Goal: Task Accomplishment & Management: Manage account settings

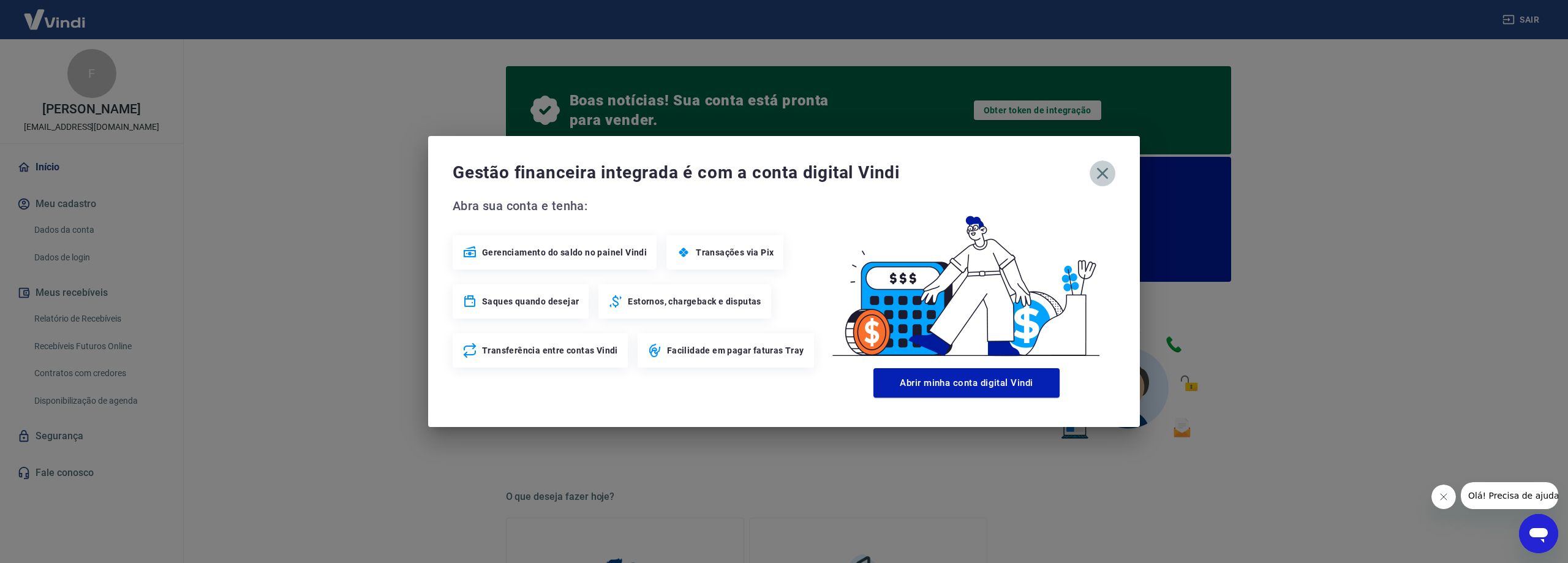
click at [1096, 168] on icon "button" at bounding box center [1102, 173] width 20 height 20
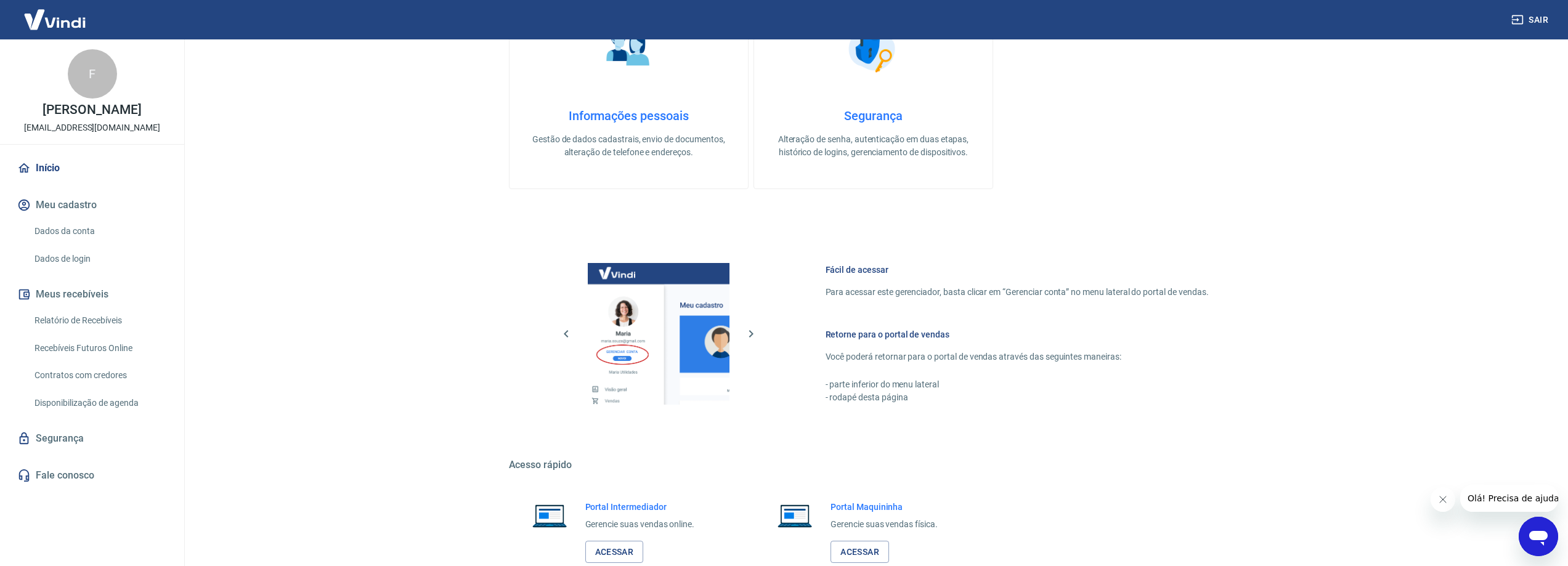
scroll to position [613, 0]
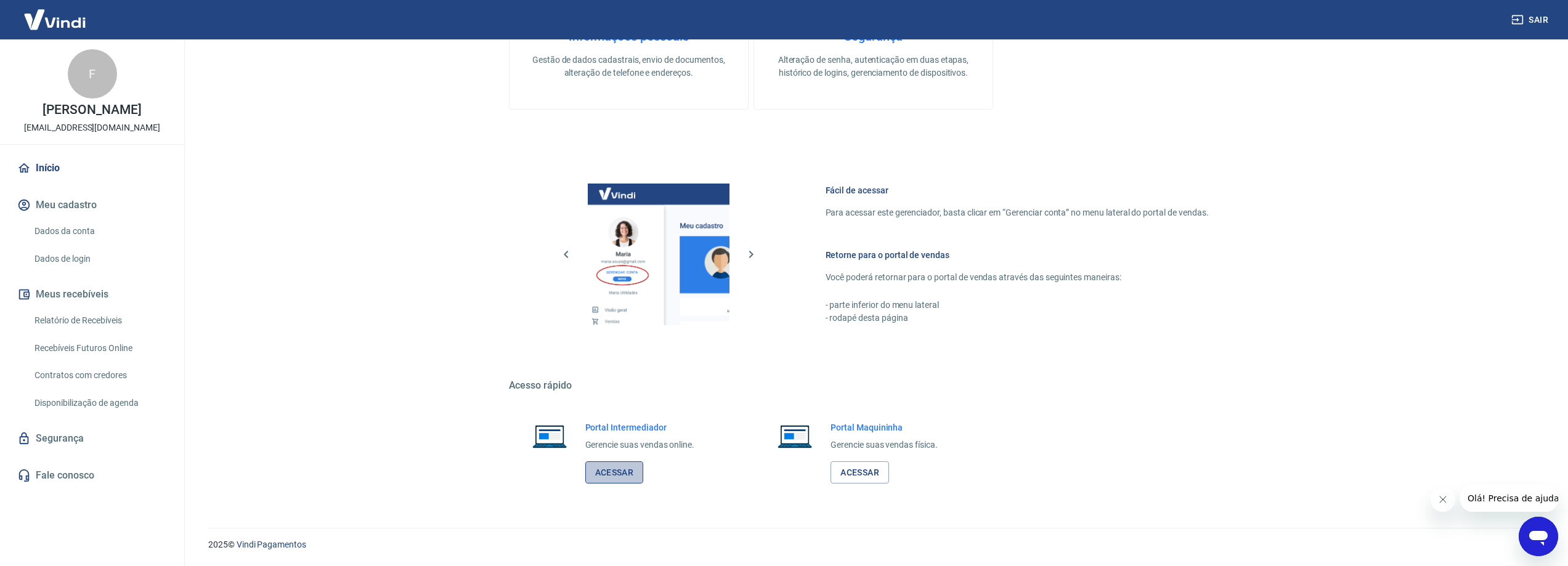
click at [622, 482] on link "Acessar" at bounding box center [615, 473] width 58 height 23
click at [888, 474] on link "Acessar" at bounding box center [859, 473] width 58 height 23
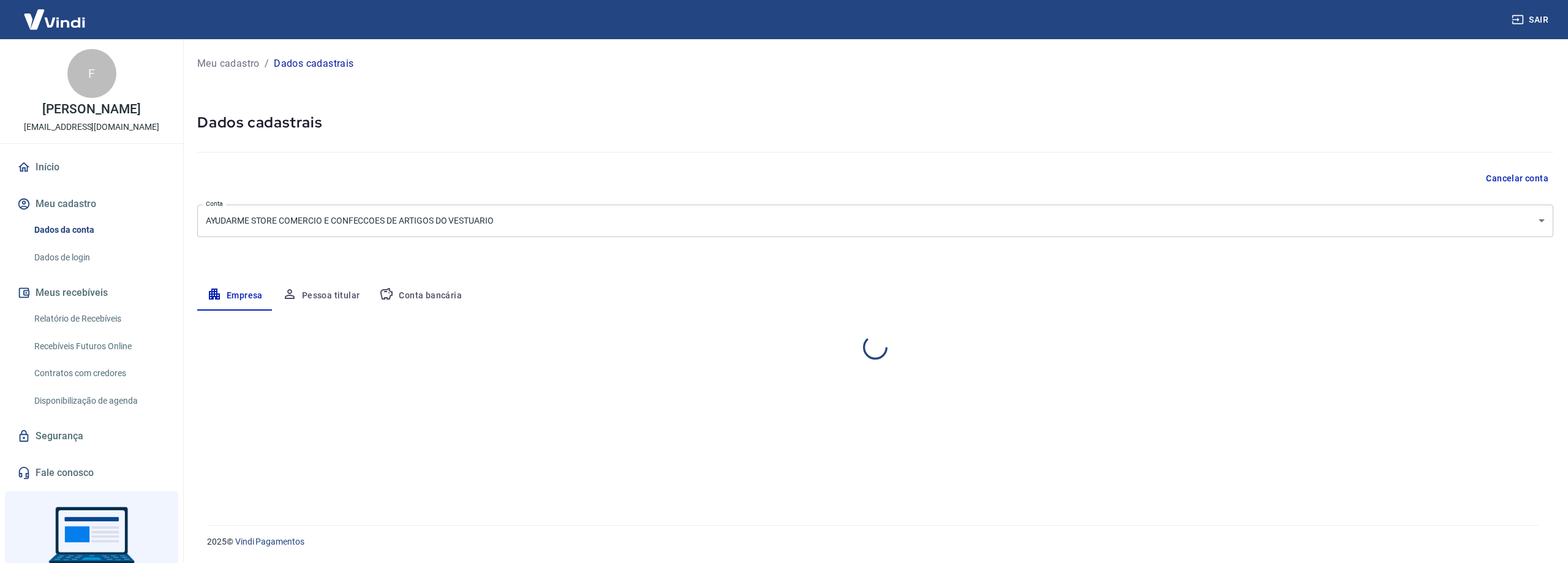
select select "SP"
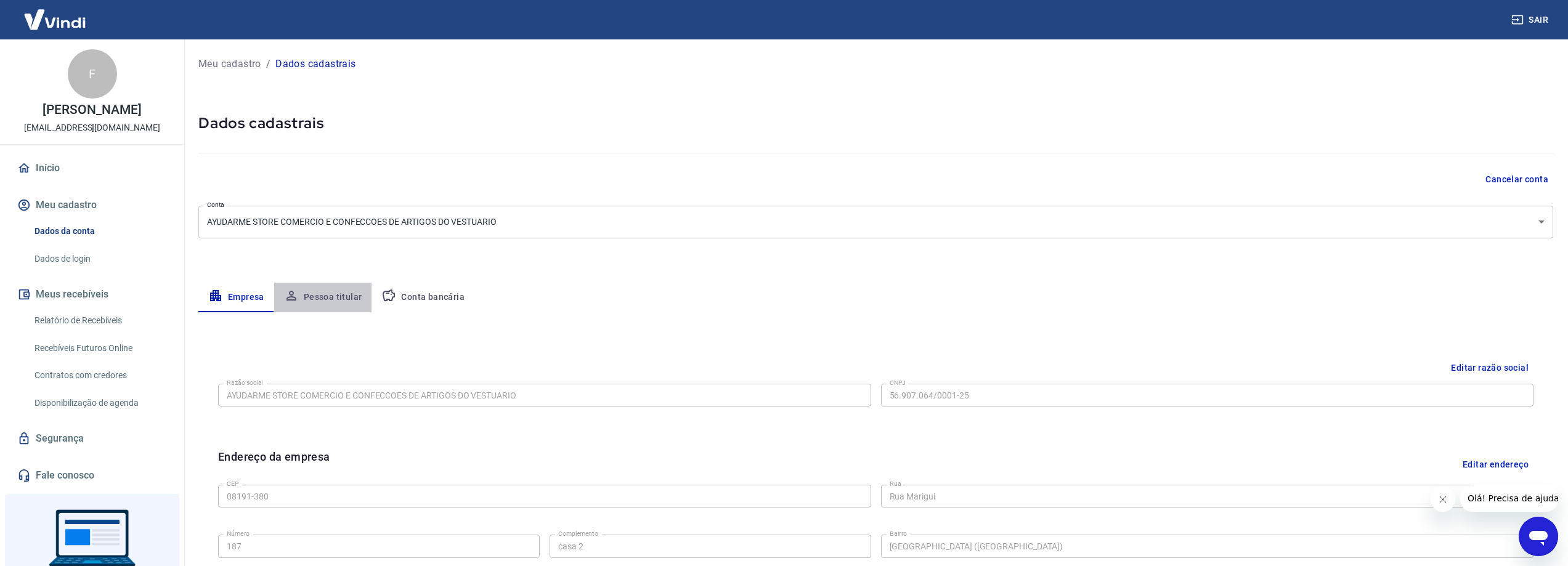
click at [359, 294] on button "Pessoa titular" at bounding box center [323, 297] width 98 height 29
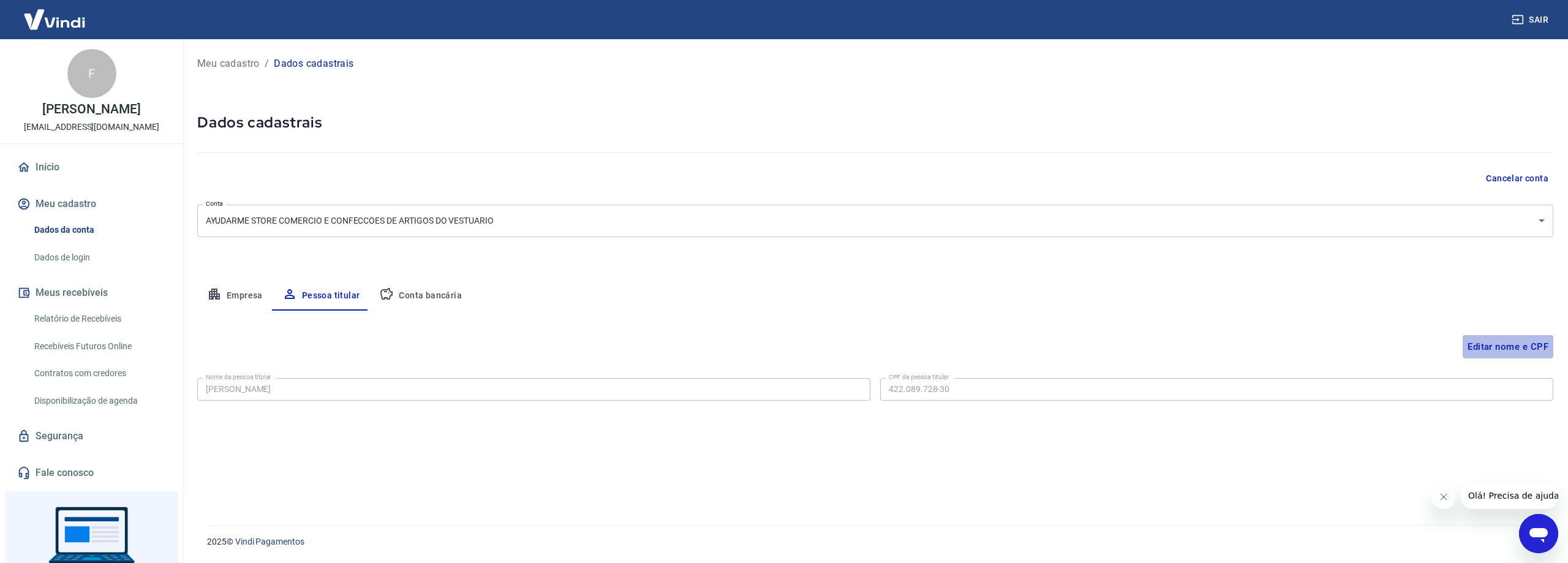
click at [1515, 343] on button "Editar nome e CPF" at bounding box center [1508, 347] width 91 height 23
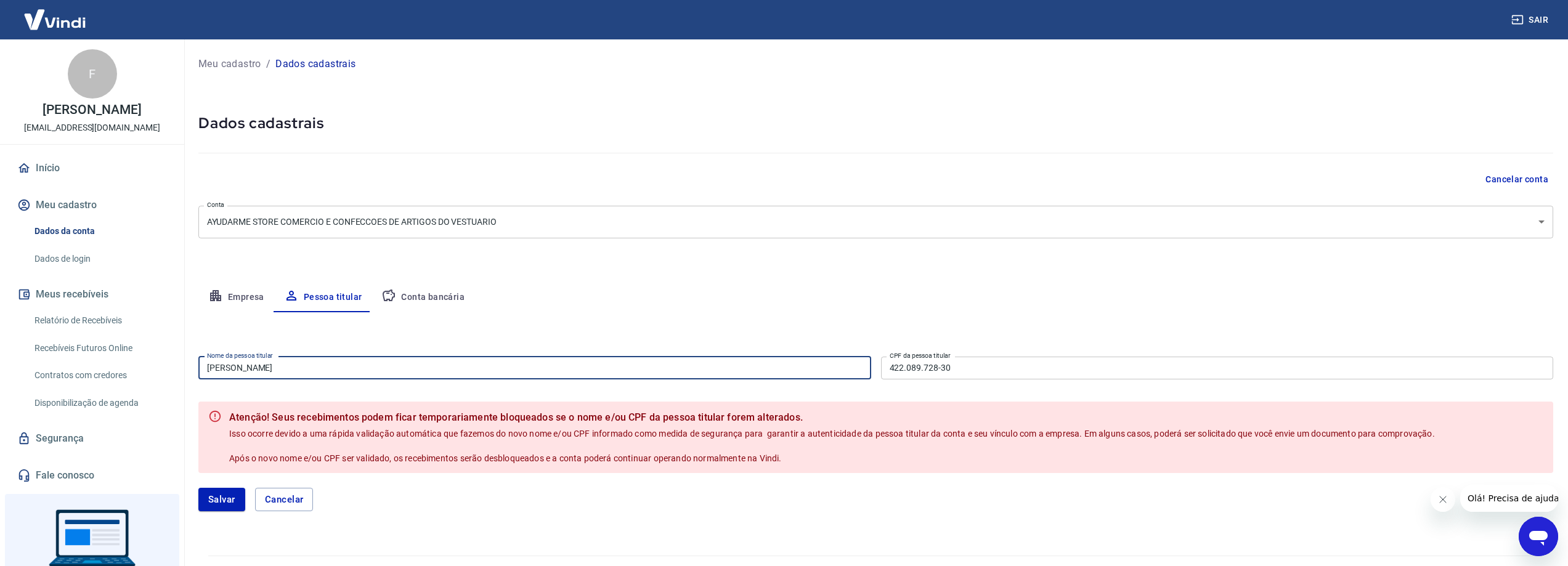
click at [236, 368] on input "[PERSON_NAME]" at bounding box center [535, 368] width 673 height 23
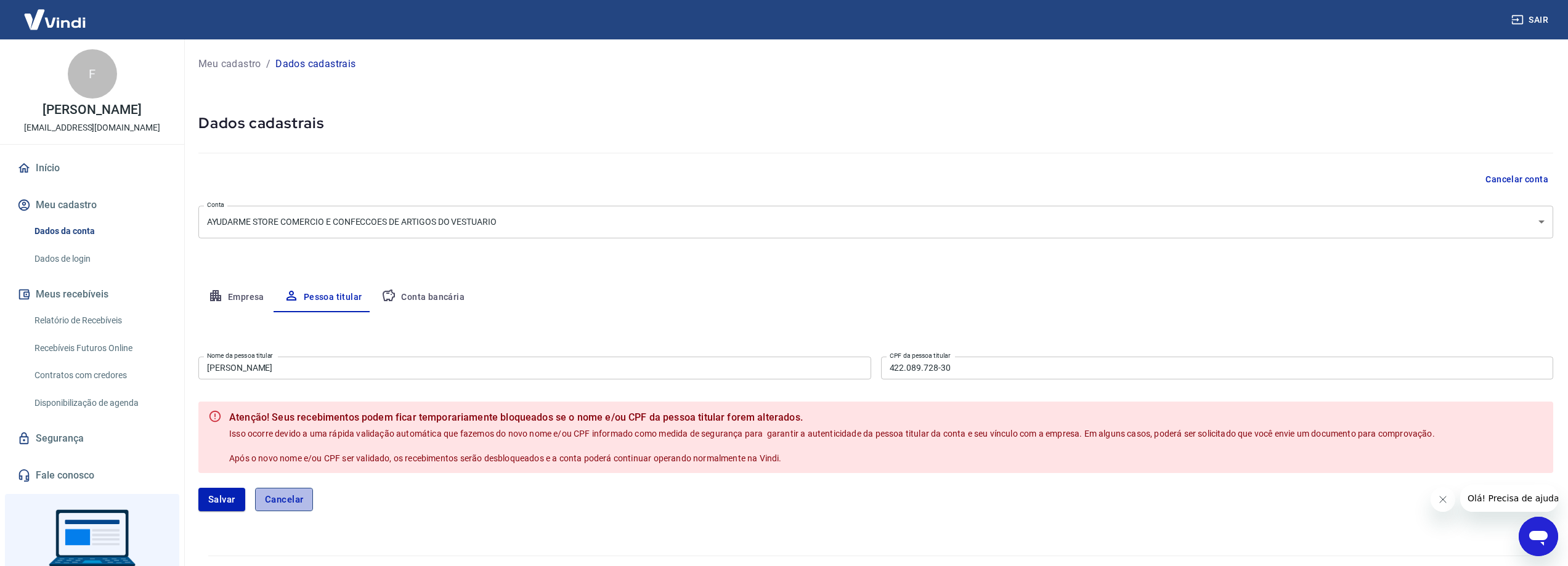
click at [300, 508] on button "Cancelar" at bounding box center [284, 499] width 58 height 23
type input "[PERSON_NAME]"
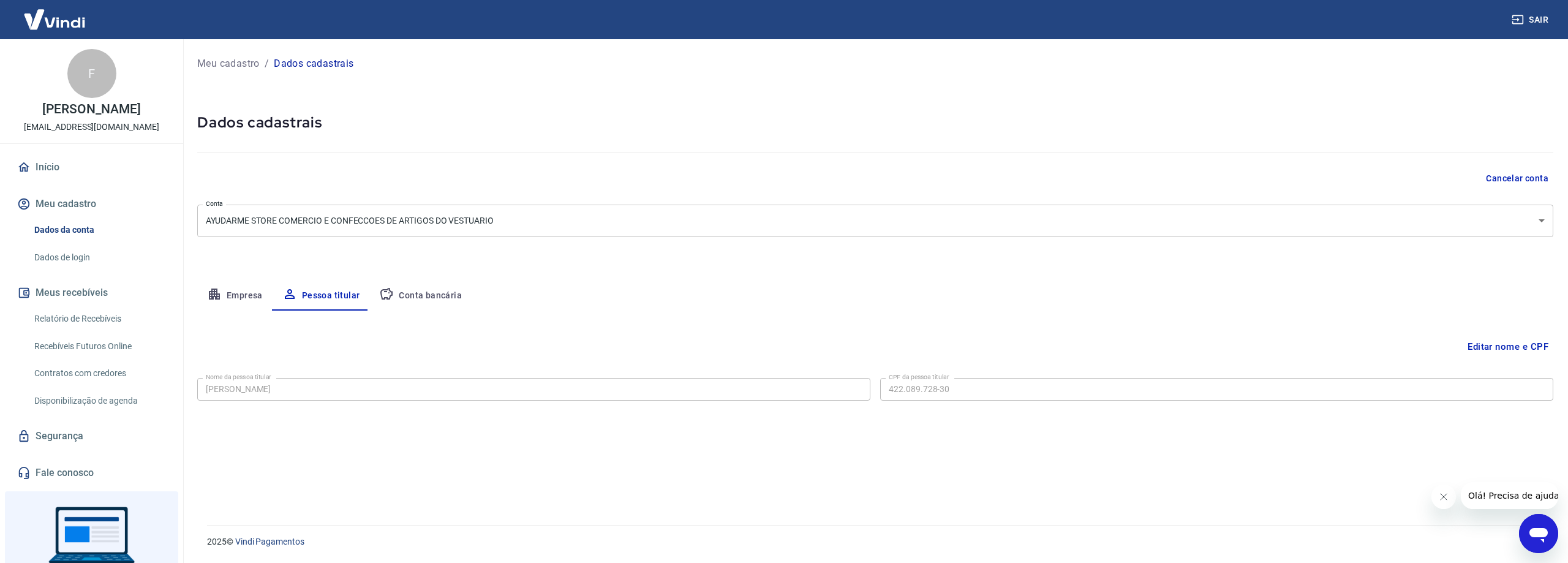
click at [79, 80] on div "F" at bounding box center [92, 73] width 49 height 49
click at [55, 164] on link "Início" at bounding box center [91, 167] width 153 height 27
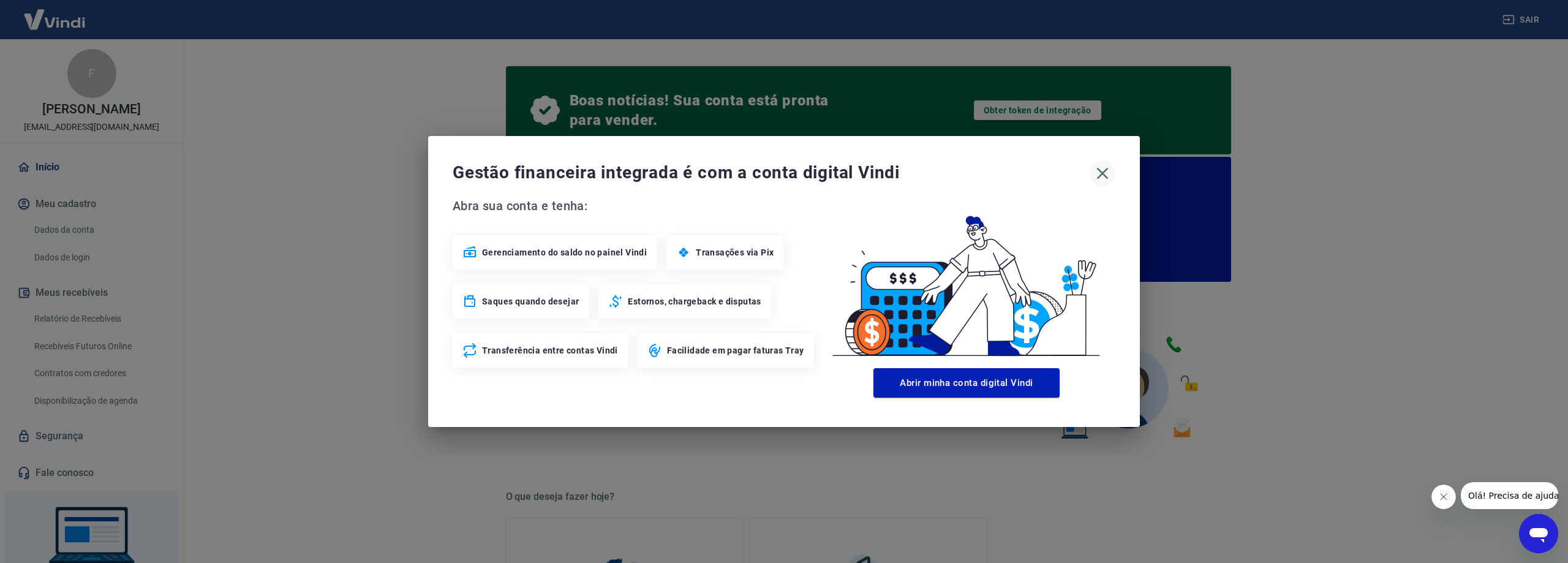
click at [1096, 178] on icon "button" at bounding box center [1102, 173] width 20 height 20
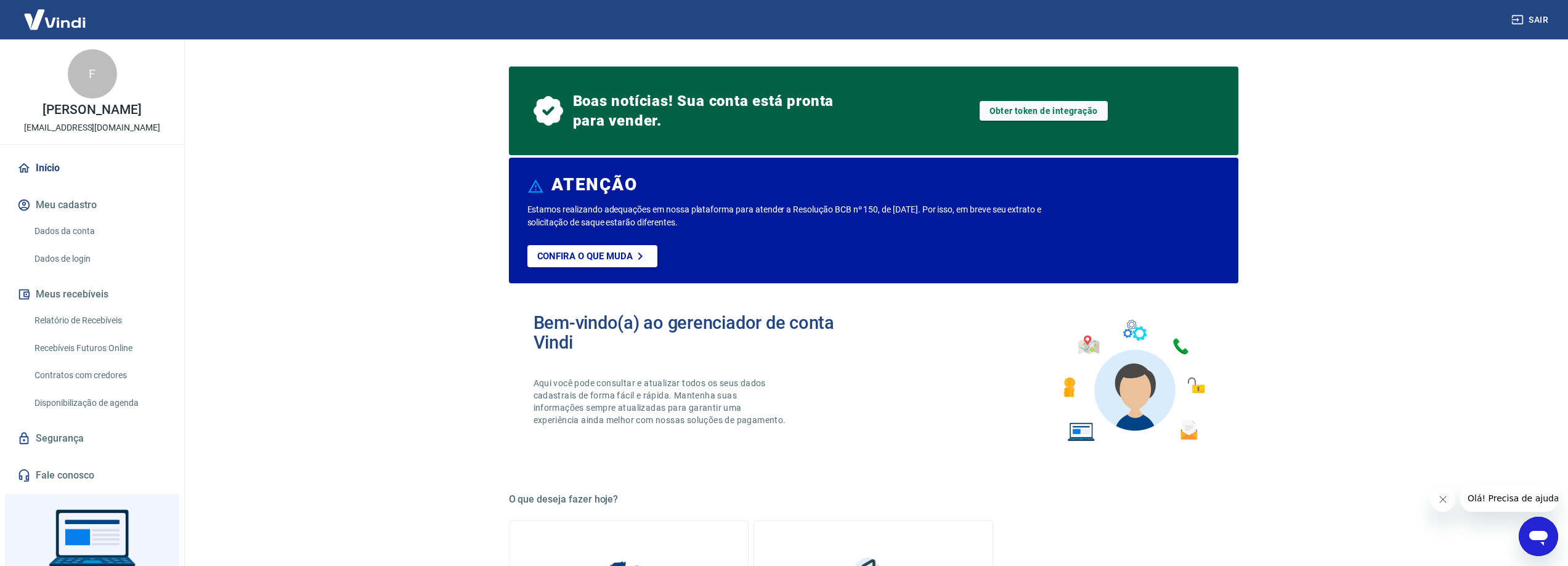
click at [56, 201] on button "Meu cadastro" at bounding box center [92, 205] width 154 height 27
click at [90, 237] on link "Dados da conta" at bounding box center [99, 231] width 140 height 25
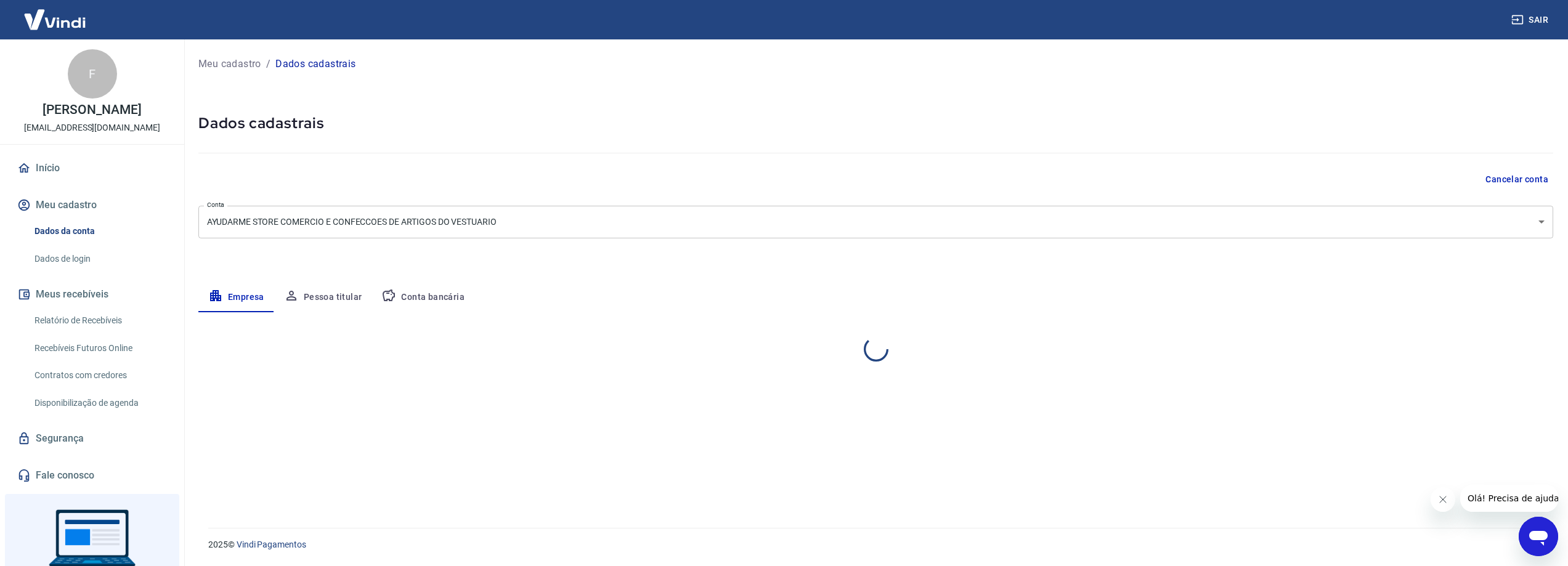
select select "SP"
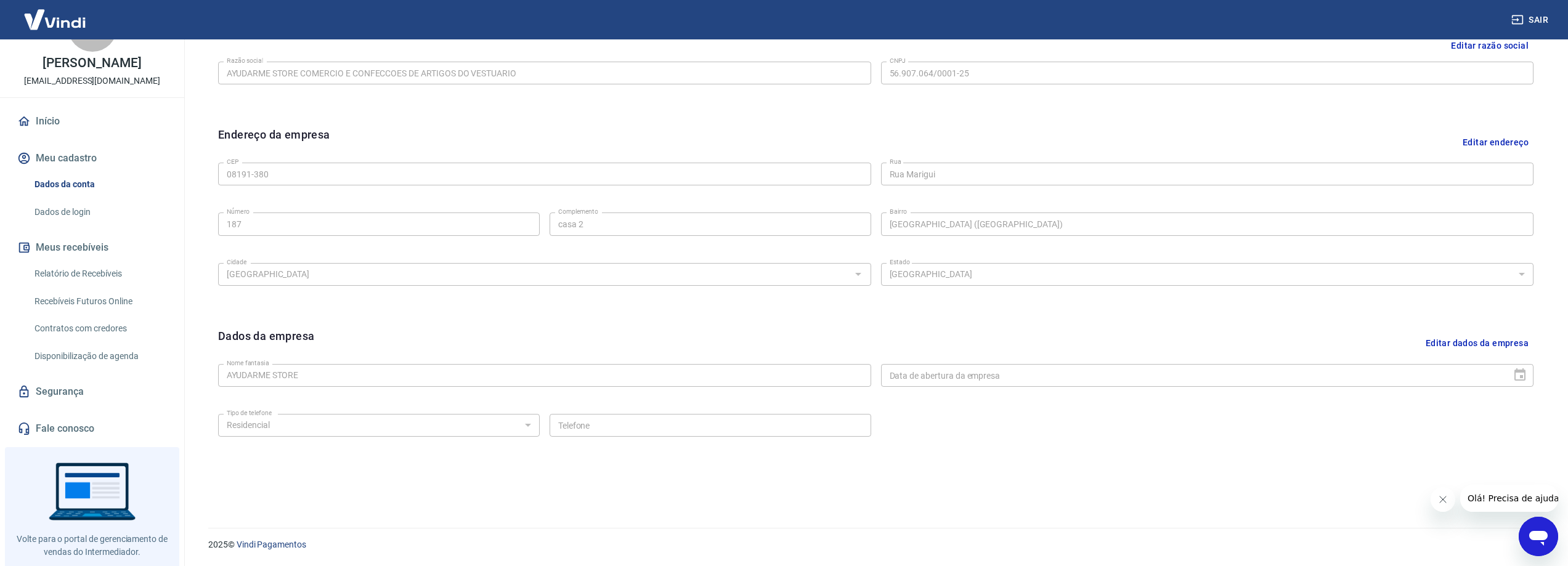
scroll to position [72, 0]
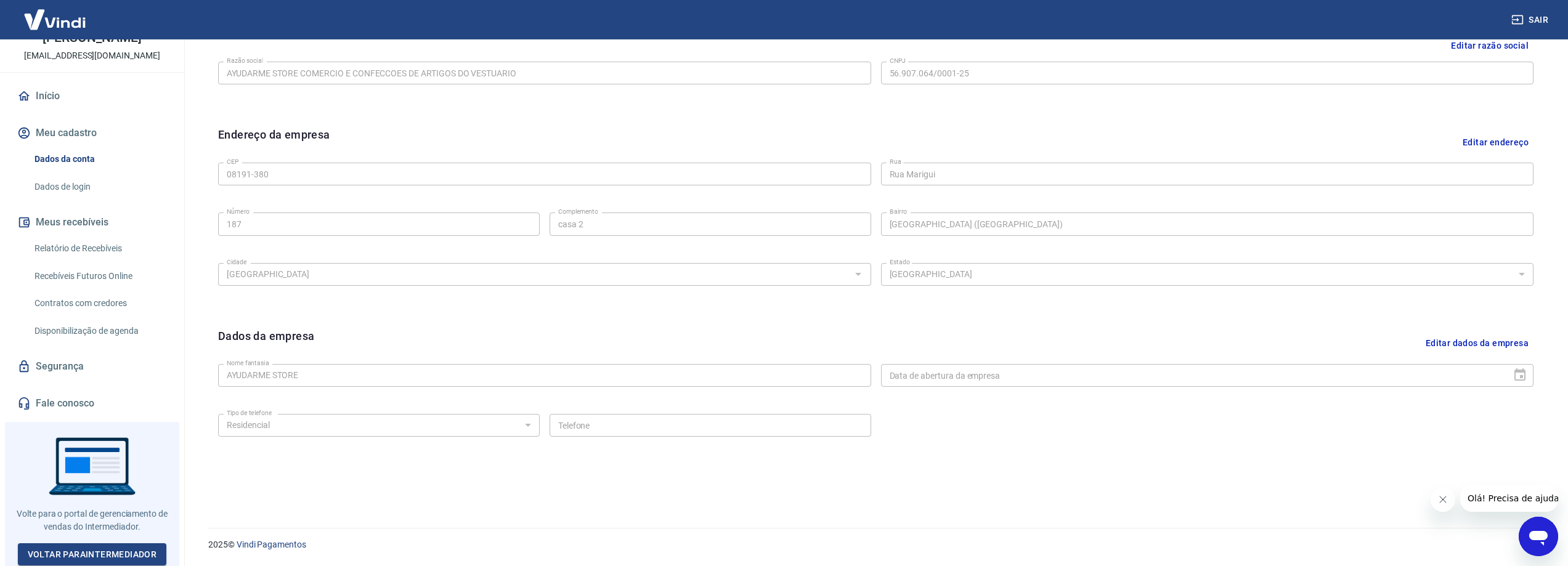
click at [69, 182] on link "Dados de login" at bounding box center [99, 186] width 140 height 25
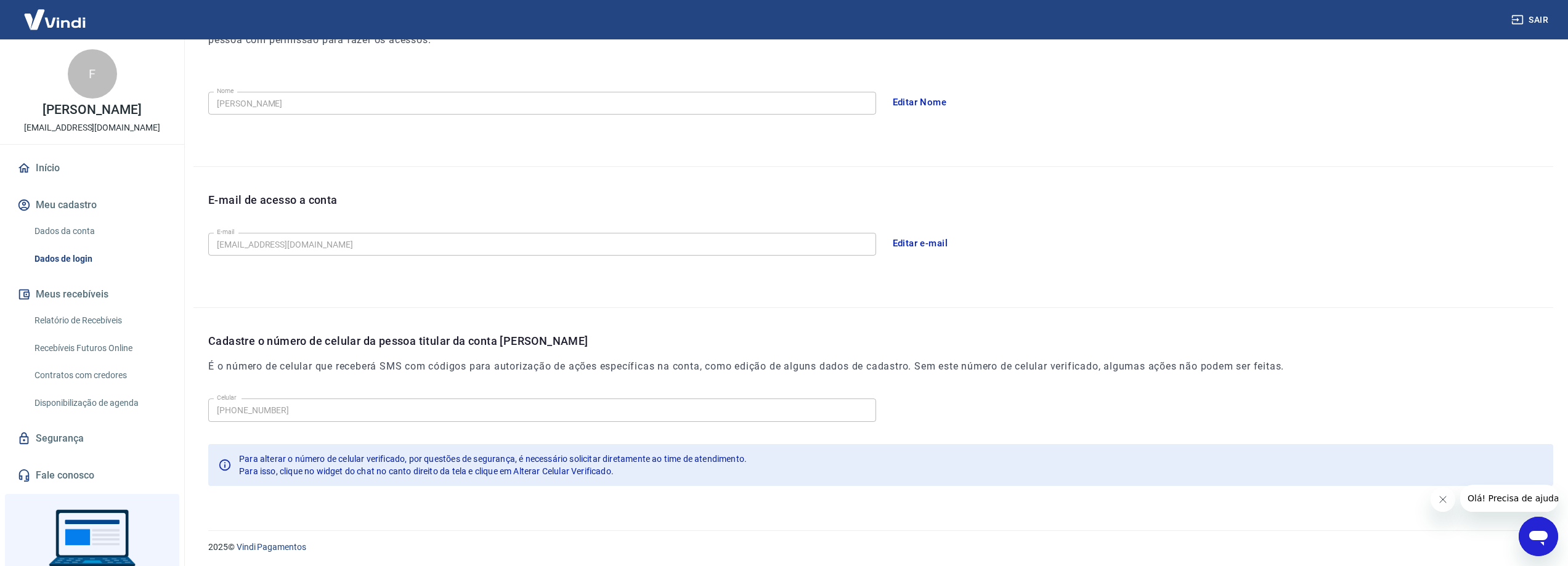
scroll to position [208, 0]
